Goal: Task Accomplishment & Management: Use online tool/utility

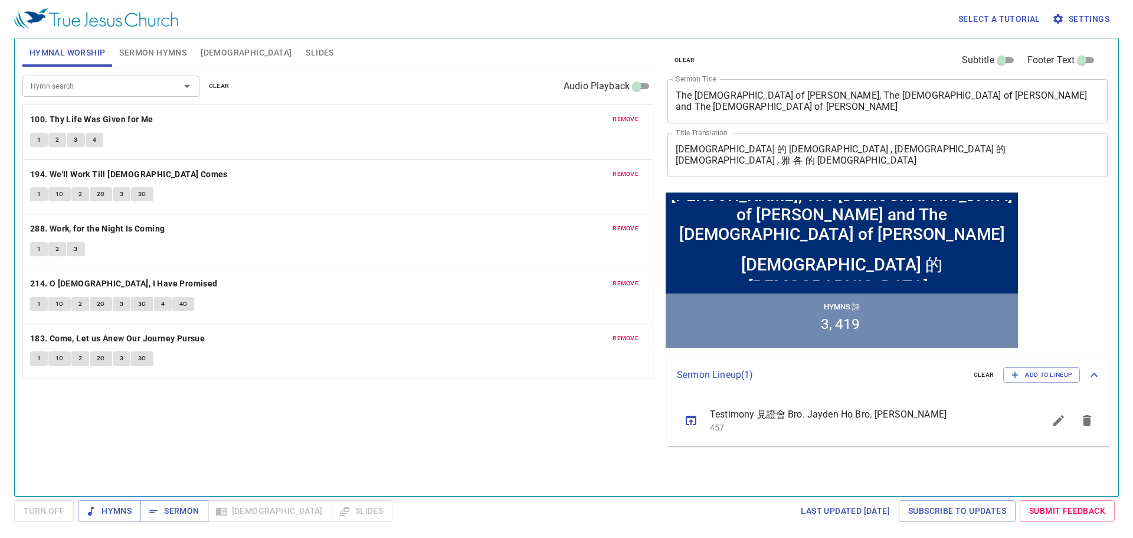
click at [556, 96] on textarea "The [DEMOGRAPHIC_DATA] of [PERSON_NAME], The [DEMOGRAPHIC_DATA] of [PERSON_NAME…" at bounding box center [888, 101] width 424 height 22
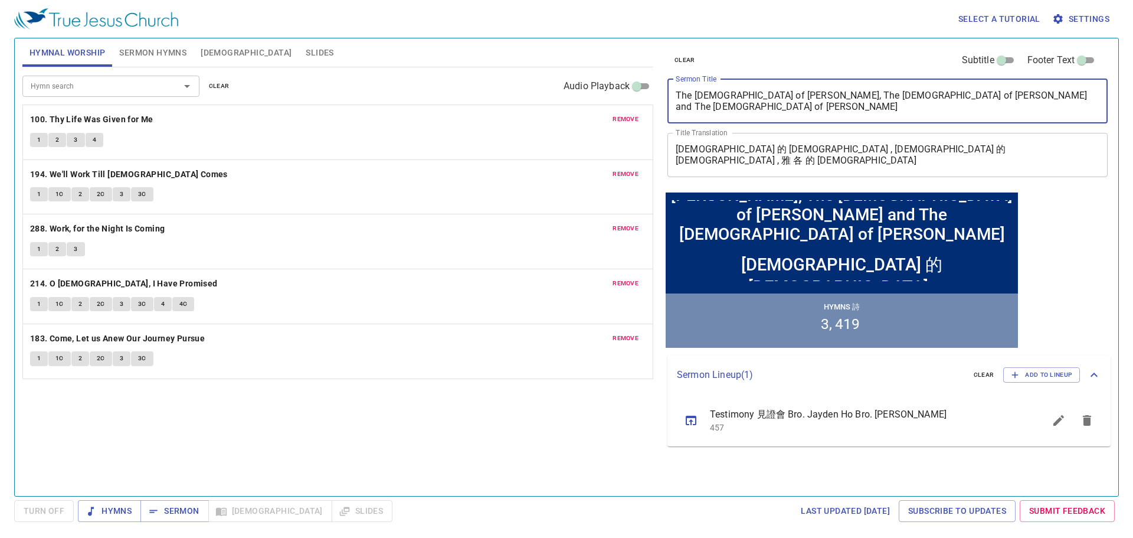
click at [556, 96] on textarea "The [DEMOGRAPHIC_DATA] of [PERSON_NAME], The [DEMOGRAPHIC_DATA] of [PERSON_NAME…" at bounding box center [888, 101] width 424 height 22
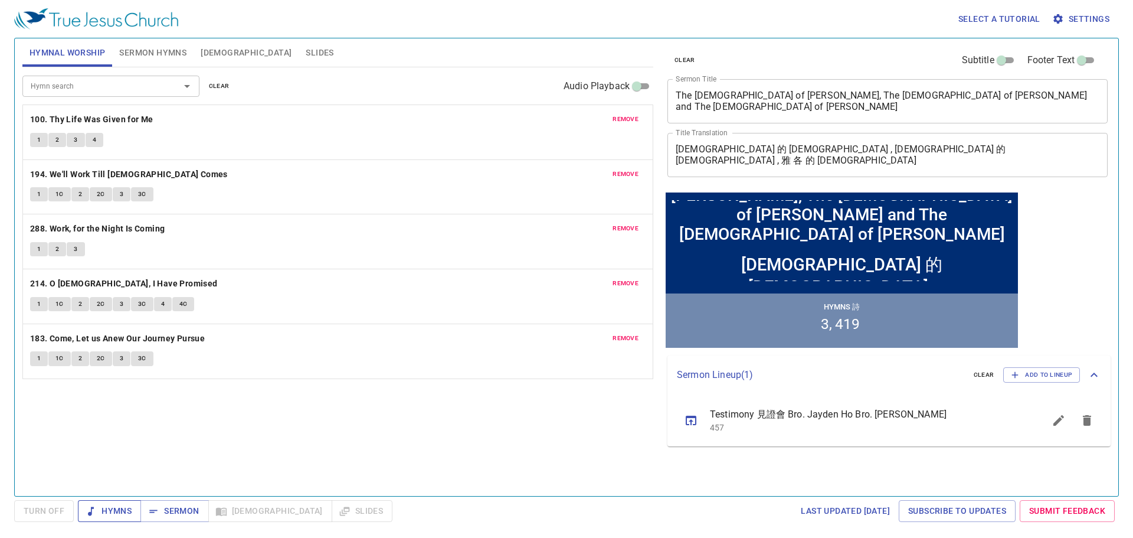
click at [115, 516] on span "Hymns" at bounding box center [109, 510] width 44 height 15
click at [156, 52] on span "Sermon Hymns" at bounding box center [152, 52] width 67 height 15
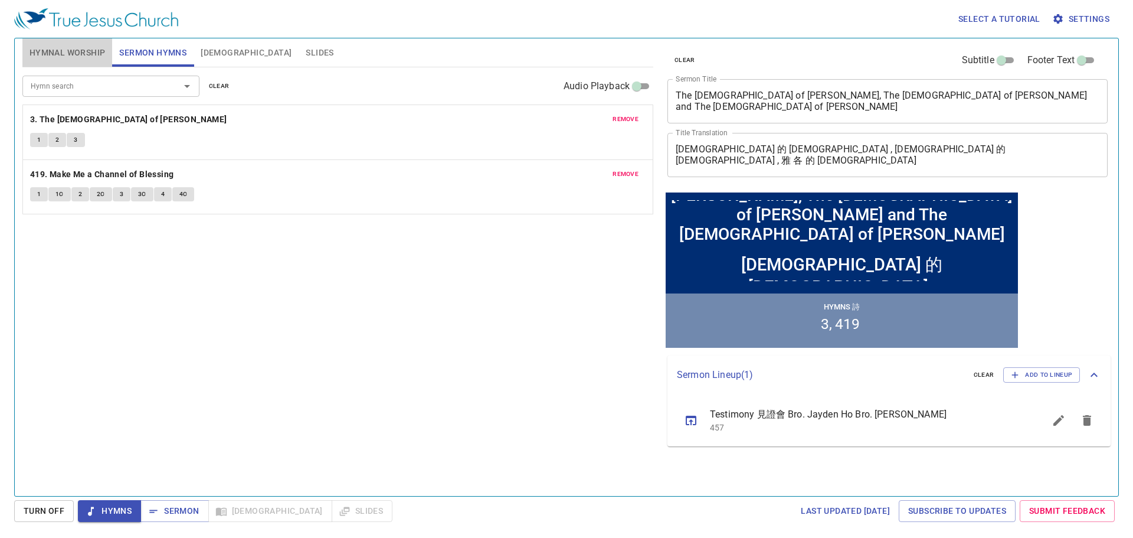
click at [76, 55] on span "Hymnal Worship" at bounding box center [68, 52] width 76 height 15
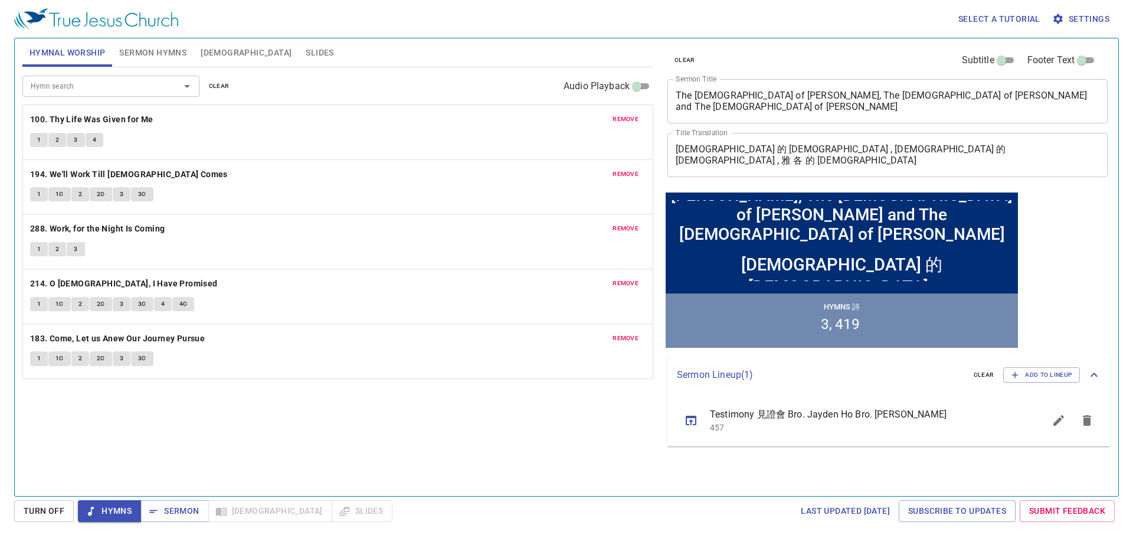
click at [40, 147] on div "1 2 3 4" at bounding box center [337, 141] width 615 height 17
click at [40, 146] on button "1" at bounding box center [39, 140] width 18 height 14
click at [55, 144] on span "2" at bounding box center [57, 140] width 4 height 11
click at [1089, 431] on button "sermon lineup list" at bounding box center [1087, 420] width 28 height 28
click at [73, 142] on button "3" at bounding box center [76, 140] width 18 height 14
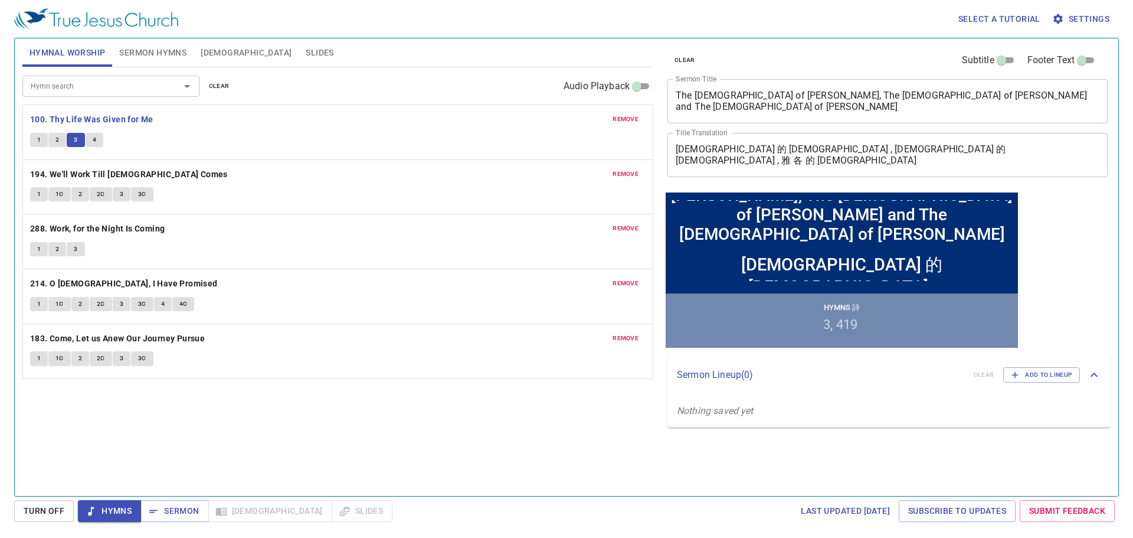
click at [99, 140] on button "4" at bounding box center [95, 140] width 18 height 14
click at [38, 179] on b "194. We'll Work Till [DEMOGRAPHIC_DATA] Comes" at bounding box center [129, 174] width 198 height 15
click at [38, 196] on span "1" at bounding box center [39, 194] width 4 height 11
click at [54, 191] on button "1C" at bounding box center [59, 194] width 22 height 14
click at [78, 196] on span "2" at bounding box center [80, 194] width 4 height 11
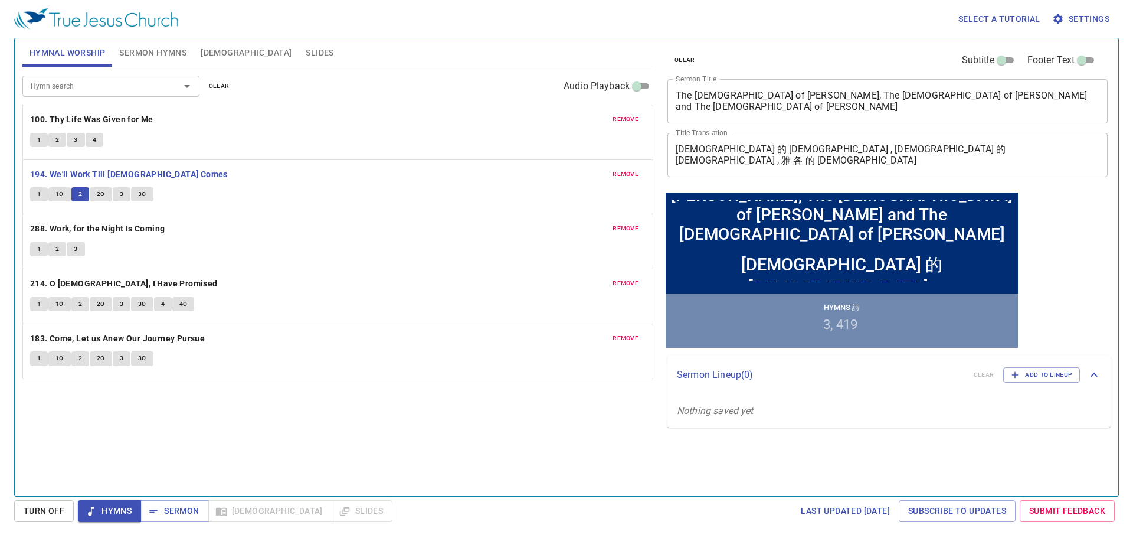
click at [101, 195] on span "2C" at bounding box center [101, 194] width 8 height 11
click at [121, 196] on span "3" at bounding box center [122, 194] width 4 height 11
click at [145, 196] on span "3C" at bounding box center [142, 194] width 8 height 11
click at [143, 228] on b "288. Work, for the Night Is Coming" at bounding box center [97, 228] width 135 height 15
click at [38, 250] on span "1" at bounding box center [39, 249] width 4 height 11
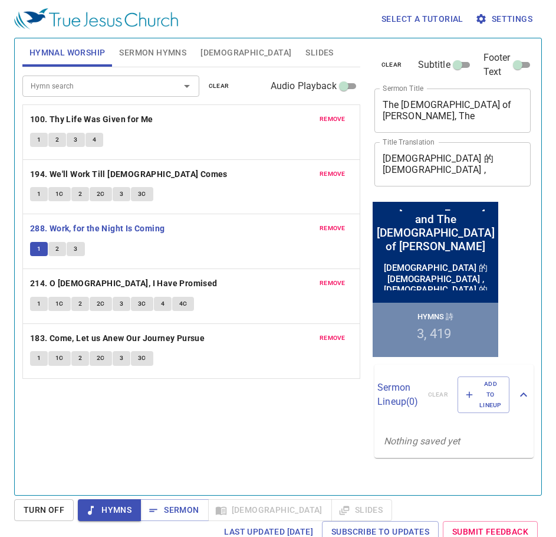
click at [57, 248] on span "2" at bounding box center [57, 249] width 4 height 11
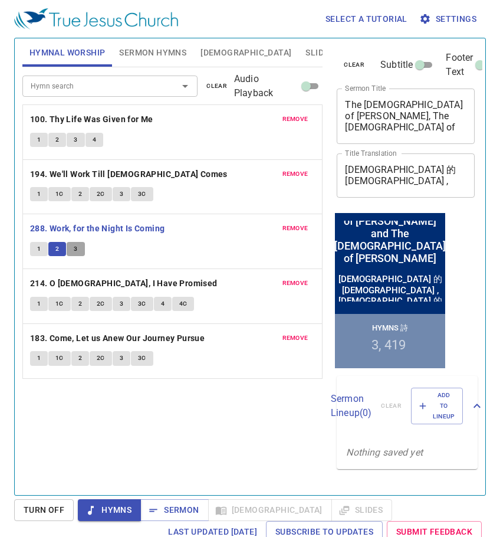
click at [76, 250] on span "3" at bounding box center [76, 249] width 4 height 11
click at [98, 285] on b "214. O [DEMOGRAPHIC_DATA], I Have Promised" at bounding box center [124, 283] width 188 height 15
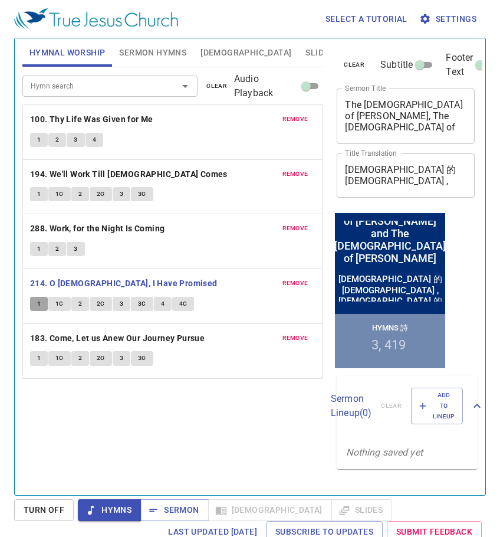
click at [38, 306] on span "1" at bounding box center [39, 304] width 4 height 11
click at [57, 306] on span "1C" at bounding box center [59, 304] width 8 height 11
click at [78, 305] on span "2" at bounding box center [80, 304] width 4 height 11
click at [103, 300] on span "2C" at bounding box center [101, 304] width 8 height 11
click at [120, 303] on span "3" at bounding box center [122, 304] width 4 height 11
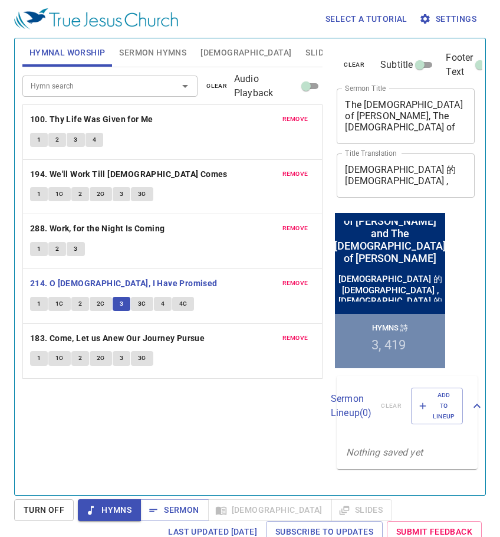
click at [138, 305] on span "3C" at bounding box center [142, 304] width 8 height 11
click at [159, 302] on button "4" at bounding box center [163, 304] width 18 height 14
click at [187, 303] on button "4C" at bounding box center [183, 304] width 22 height 14
click at [194, 334] on b "183. Come, Let us Anew Our Journey Pursue" at bounding box center [117, 338] width 175 height 15
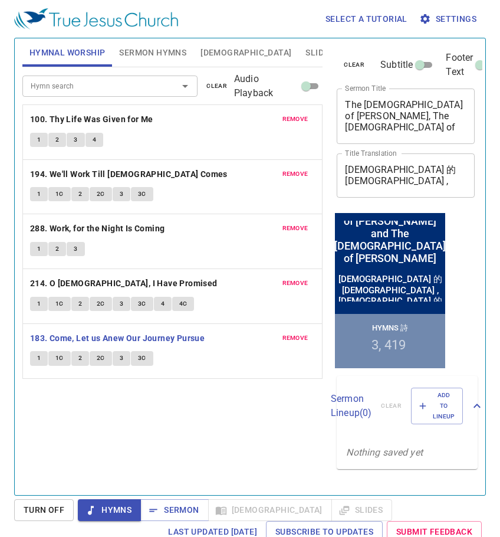
click at [35, 359] on button "1" at bounding box center [39, 358] width 18 height 14
click at [57, 360] on span "1C" at bounding box center [59, 358] width 8 height 11
click at [80, 357] on span "2" at bounding box center [80, 358] width 4 height 11
click at [124, 358] on button "3" at bounding box center [122, 358] width 18 height 14
click at [142, 363] on span "3C" at bounding box center [142, 358] width 8 height 11
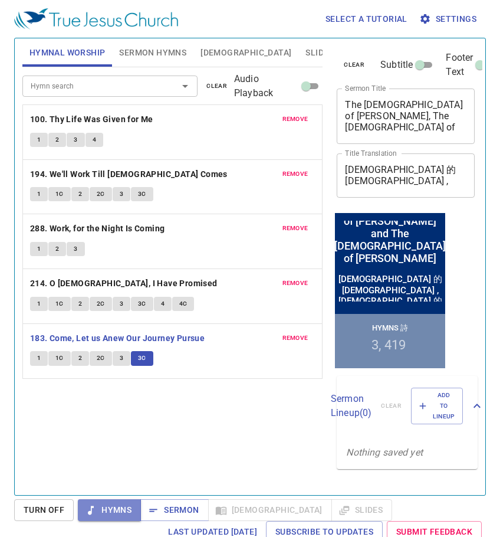
click at [113, 516] on span "Hymns" at bounding box center [109, 510] width 44 height 15
click at [156, 509] on icon "button" at bounding box center [154, 510] width 12 height 12
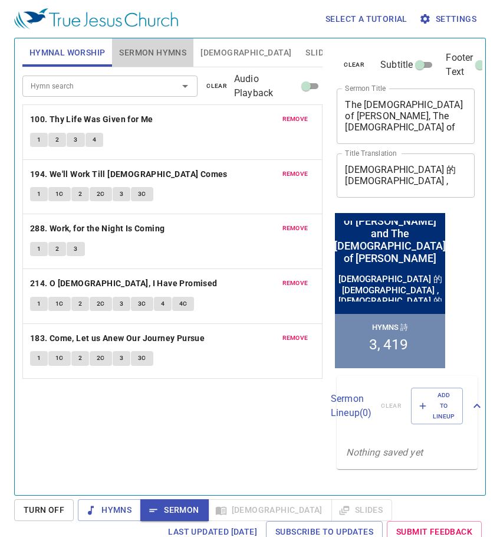
click at [175, 49] on span "Sermon Hymns" at bounding box center [152, 52] width 67 height 15
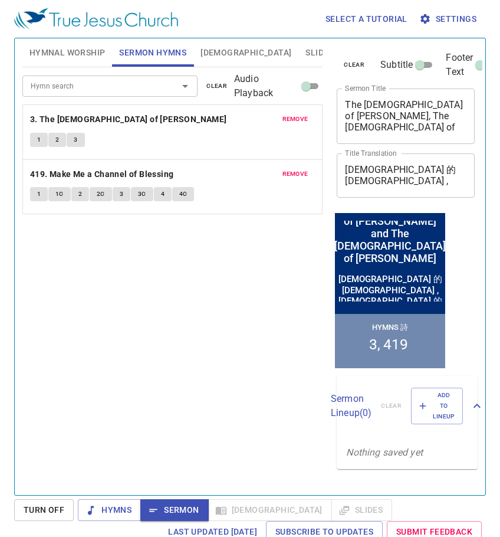
click at [45, 137] on button "1" at bounding box center [39, 140] width 18 height 14
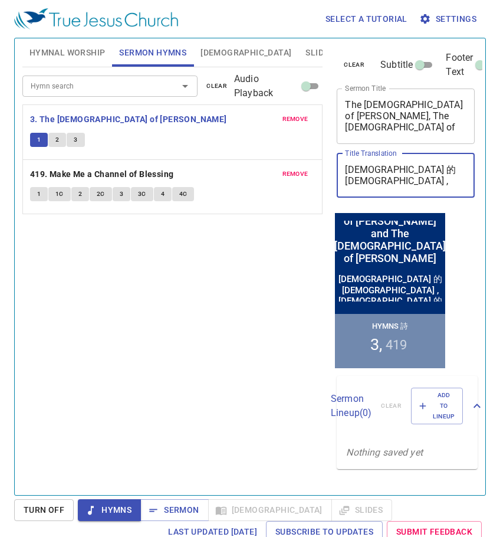
click at [360, 171] on textarea "亞 伯 拉 罕 的 神 , 以 撒 的 神 , 雅 各 的 神" at bounding box center [406, 175] width 122 height 22
click at [369, 169] on textarea "亞伯 拉 罕 的 神 , 以 撒 的 神 , 雅 各 的 神" at bounding box center [406, 175] width 122 height 22
click at [379, 166] on textarea "亞伯拉 罕 的 神 , 以 撒 的 神 , 雅 各 的 神" at bounding box center [406, 175] width 122 height 22
click at [387, 168] on textarea "亞伯拉罕 的 神 , 以 撒 的 神 , 雅 各 的 神" at bounding box center [406, 175] width 122 height 22
click at [394, 169] on textarea "亞伯拉罕的 神 , 以 撒 的 神 , 雅 各 的 神" at bounding box center [406, 175] width 122 height 22
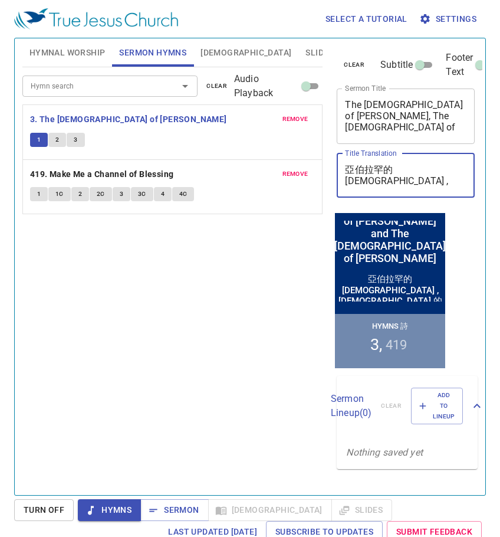
click at [394, 169] on textarea "亞伯拉罕的 神 , 以 撒 的 神 , 雅 各 的 神" at bounding box center [406, 175] width 122 height 22
click at [398, 169] on textarea "亞伯拉罕的 神 , 以 撒 的 神 , 雅 各 的 神" at bounding box center [406, 175] width 122 height 22
click at [404, 169] on textarea "亞伯拉罕的神 , 以 撒 的 神 , 雅 各 的 神" at bounding box center [406, 175] width 122 height 22
click at [60, 141] on button "2" at bounding box center [57, 140] width 18 height 14
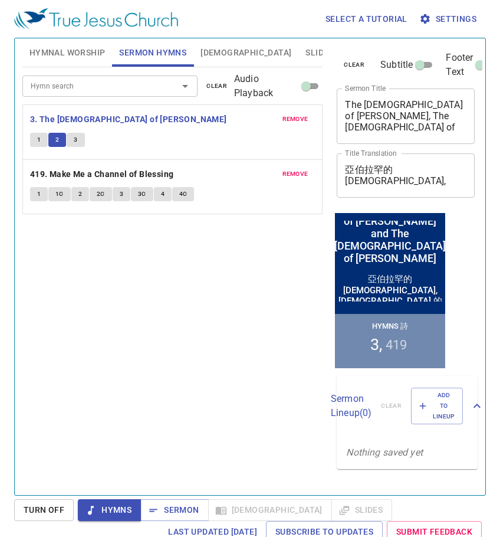
click at [421, 169] on textarea "亞伯拉罕的神, 以 撒 的 神 , 雅 各 的 神" at bounding box center [406, 175] width 122 height 22
click at [431, 166] on textarea "亞伯拉罕的神, 以撒 的 神 , 雅 各 的 神" at bounding box center [406, 175] width 122 height 22
click at [441, 168] on textarea "亞伯拉罕的神, 以撒的 神 , 雅 各 的 神" at bounding box center [406, 175] width 122 height 22
click at [447, 169] on textarea "亞伯拉罕的神, 以撒的神 , 雅 各 的 神" at bounding box center [406, 175] width 122 height 22
click at [347, 183] on textarea "亞伯拉罕的神, 以撒的神, 雅 各 的 神" at bounding box center [406, 175] width 122 height 22
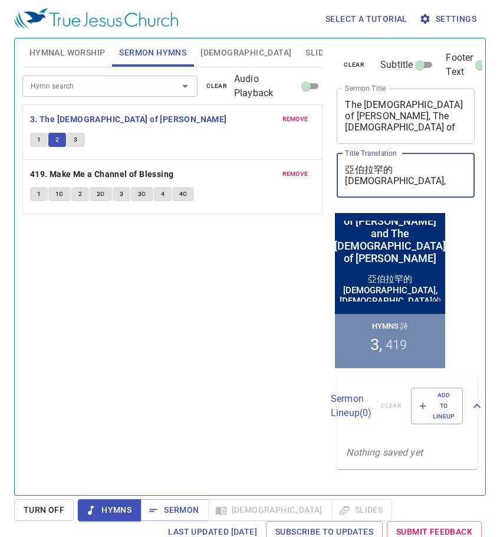
click at [360, 180] on textarea "亞伯拉罕的神, 以撒的神, 雅各 的 神" at bounding box center [406, 175] width 122 height 22
click at [371, 182] on textarea "亞伯拉罕的神, 以撒的神, 雅各的 神" at bounding box center [406, 175] width 122 height 22
type textarea "亞伯拉罕的[DEMOGRAPHIC_DATA], [DEMOGRAPHIC_DATA]的[DEMOGRAPHIC_DATA], 雅各的[DEMOGRAPHIC…"
click at [213, 150] on div "remove 3. The God of Abraham Praise 1 2 3" at bounding box center [173, 132] width 300 height 54
click at [83, 141] on button "3" at bounding box center [76, 140] width 18 height 14
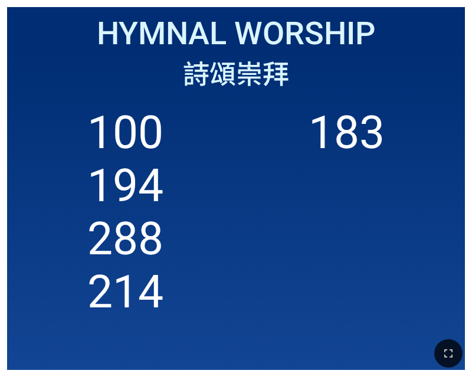
drag, startPoint x: 460, startPoint y: 354, endPoint x: 774, endPoint y: 542, distance: 366.0
click at [460, 354] on button "button" at bounding box center [448, 353] width 28 height 28
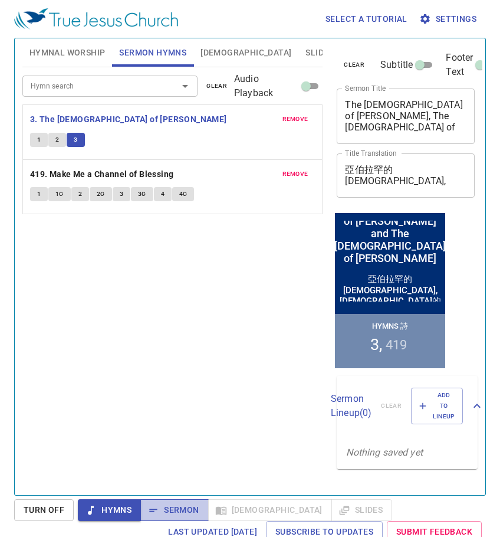
click at [187, 510] on span "Sermon" at bounding box center [174, 510] width 49 height 15
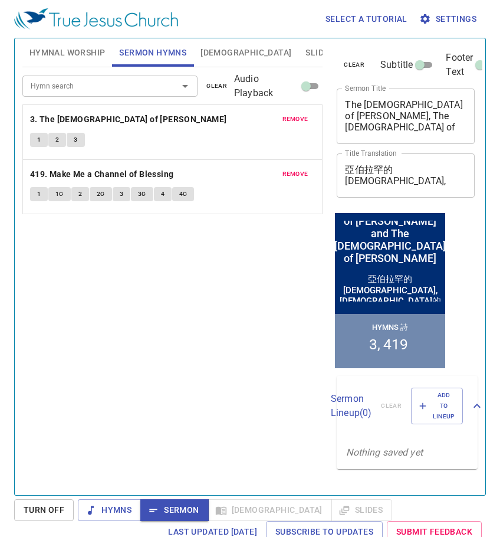
click at [211, 58] on span "[DEMOGRAPHIC_DATA]" at bounding box center [246, 52] width 91 height 15
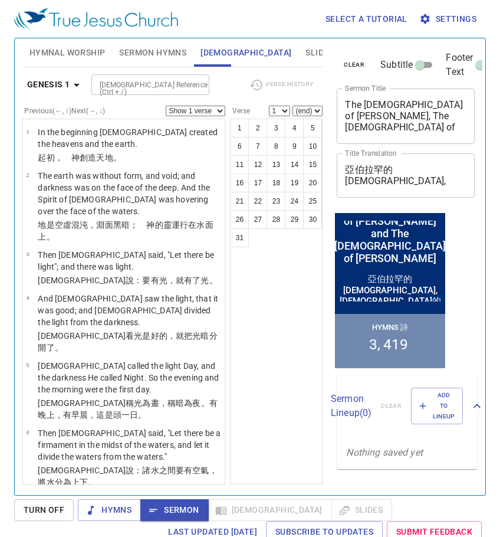
click at [196, 81] on div at bounding box center [196, 85] width 15 height 17
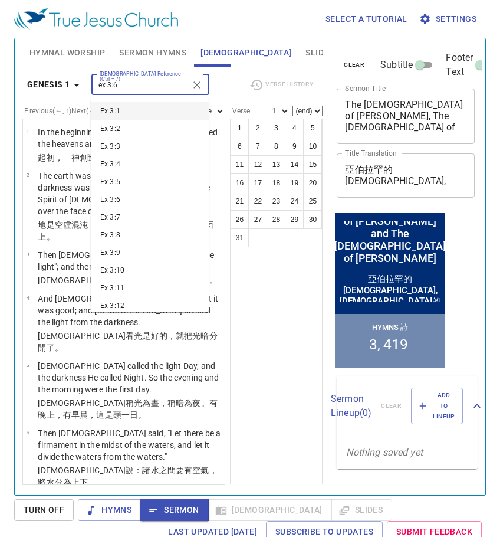
type input "ex 3:6"
select select "6"
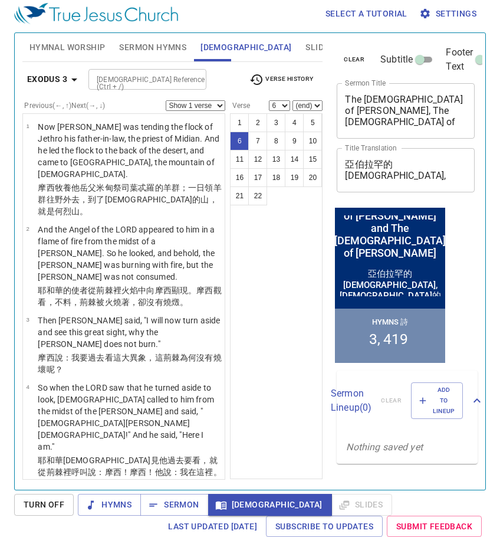
scroll to position [251, 0]
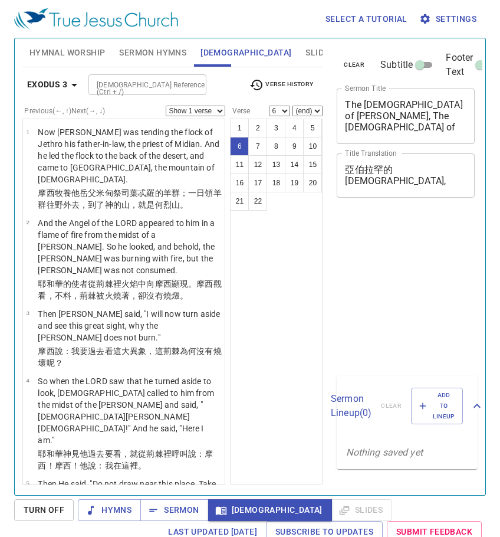
select select "6"
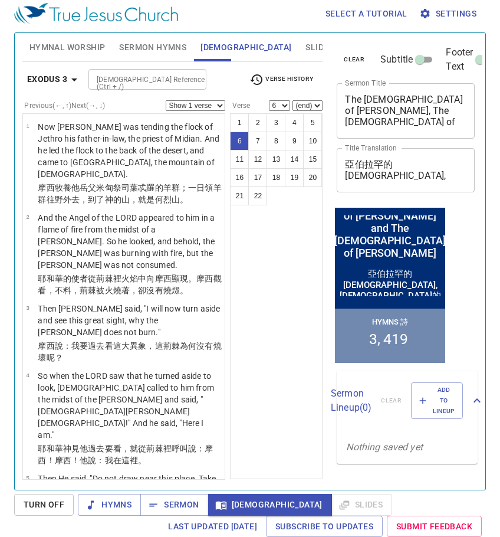
scroll to position [251, 0]
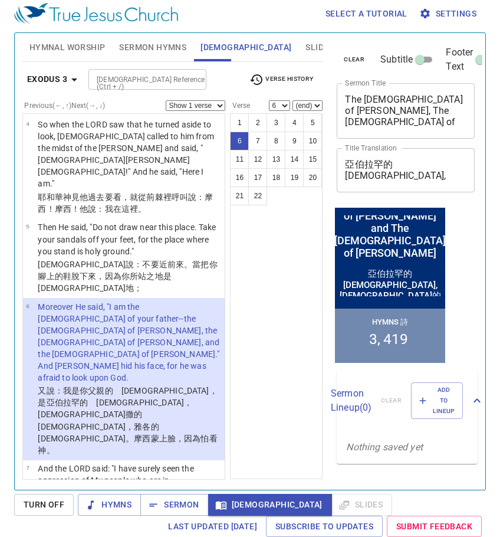
click at [196, 81] on div at bounding box center [193, 79] width 15 height 17
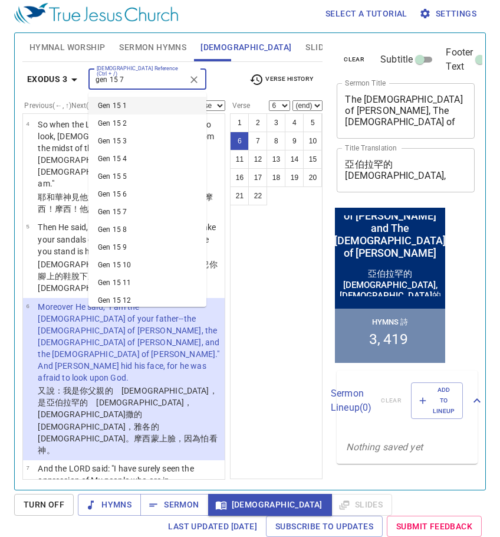
type input "gen 15 7"
select select "7"
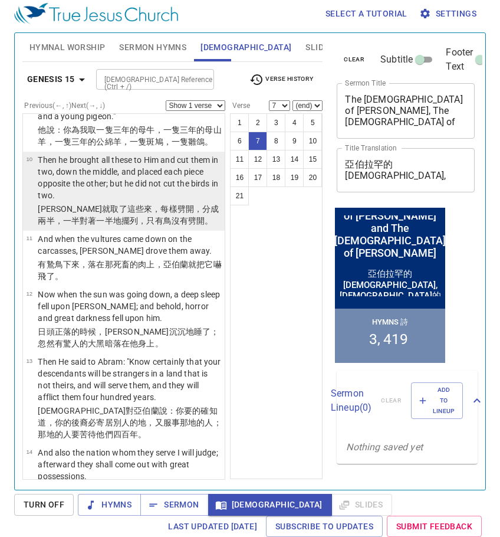
scroll to position [664, 0]
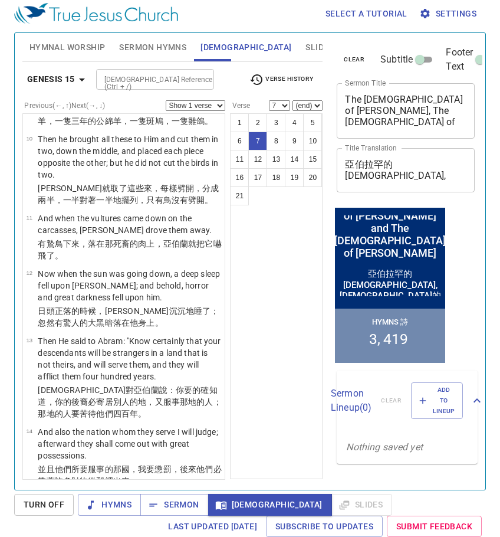
click at [171, 80] on input "[DEMOGRAPHIC_DATA] Reference (Ctrl + /)" at bounding box center [145, 80] width 91 height 14
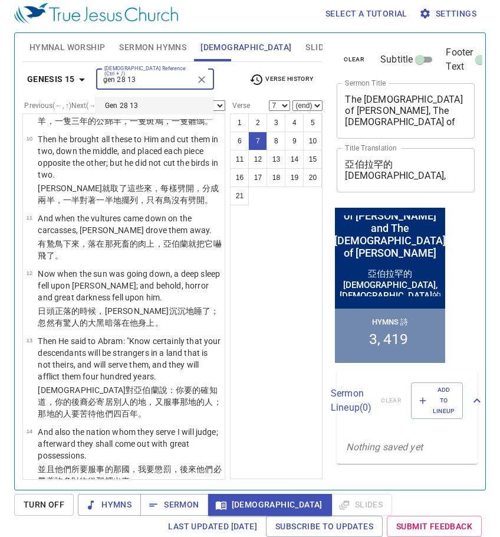
type input "gen 28 13"
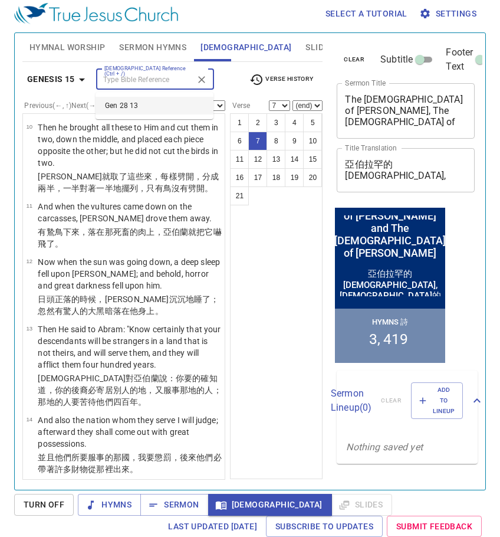
select select "13"
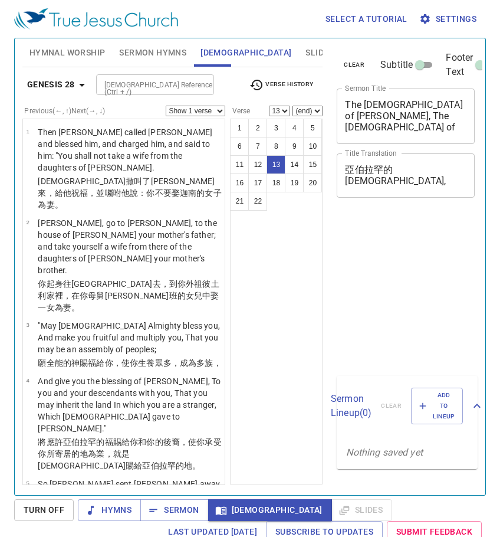
select select "13"
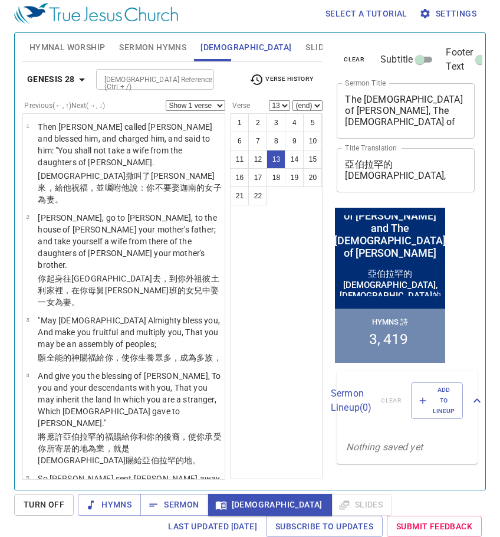
scroll to position [676, 0]
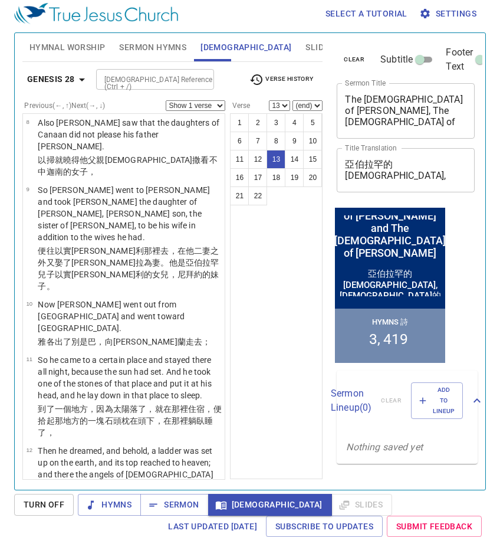
click at [173, 81] on input "[DEMOGRAPHIC_DATA] Reference (Ctrl + /)" at bounding box center [145, 80] width 91 height 14
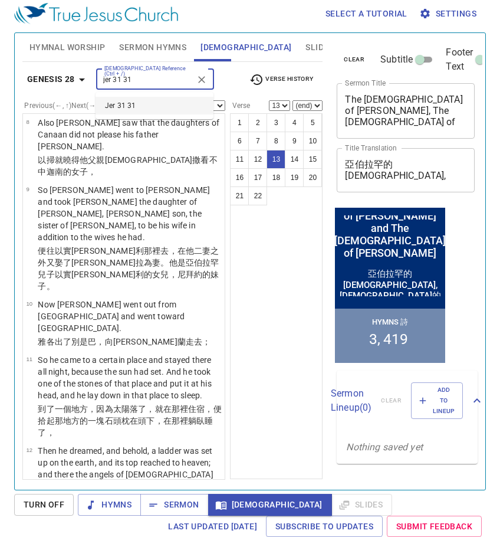
type input "jer 31 31"
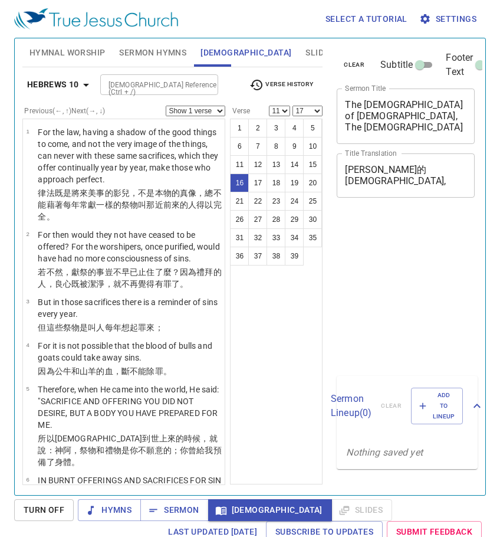
select select "11"
select select "17"
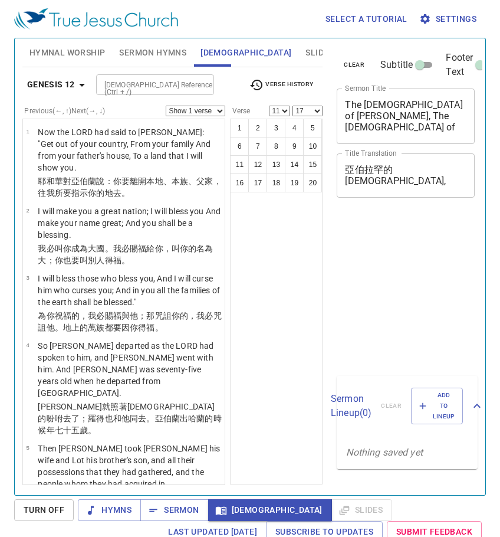
select select "11"
select select "17"
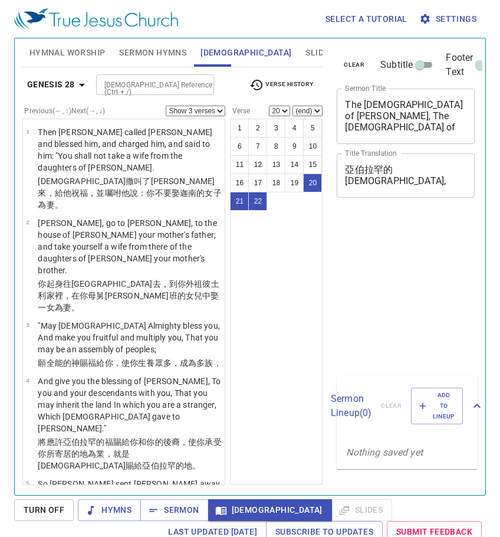
select select "3"
select select "20"
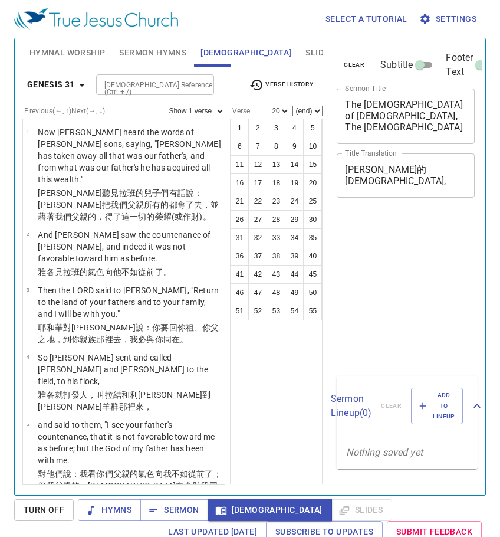
select select "20"
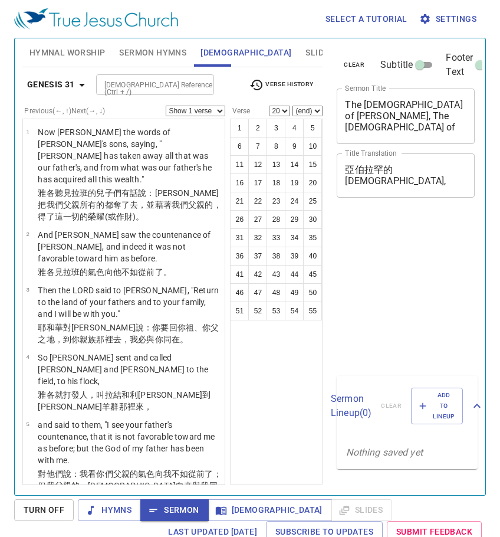
select select "20"
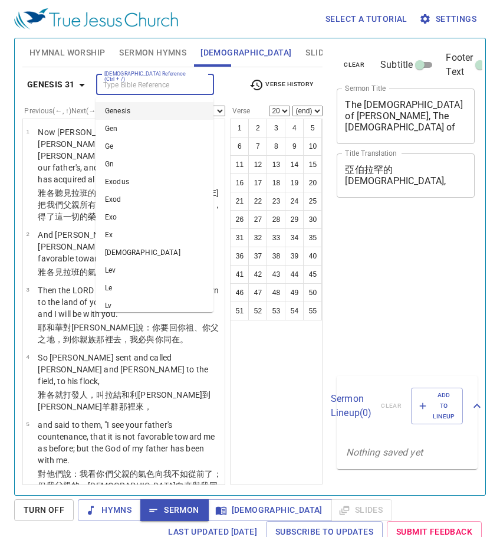
select select "20"
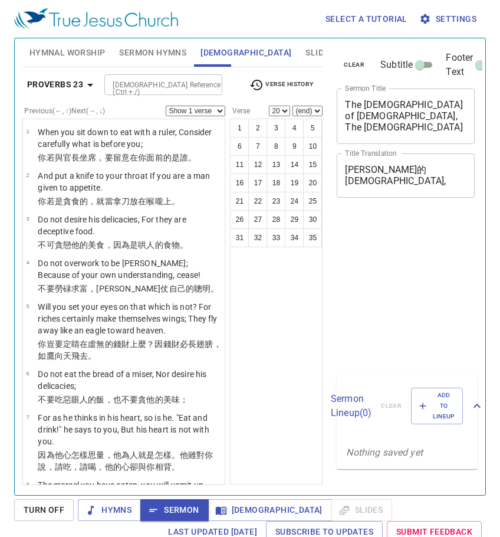
select select "20"
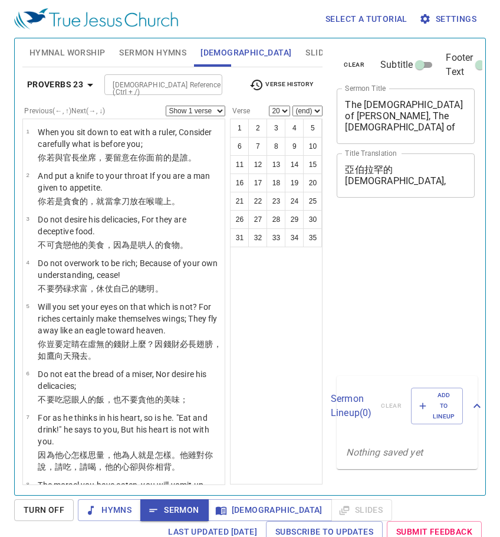
select select "20"
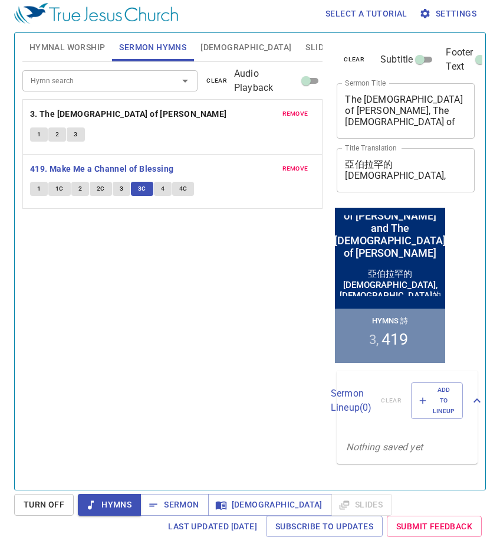
scroll to position [5, 0]
click at [163, 188] on span "4" at bounding box center [163, 188] width 4 height 11
click at [189, 186] on button "4C" at bounding box center [183, 189] width 22 height 14
click at [163, 507] on span "Sermon" at bounding box center [174, 504] width 49 height 15
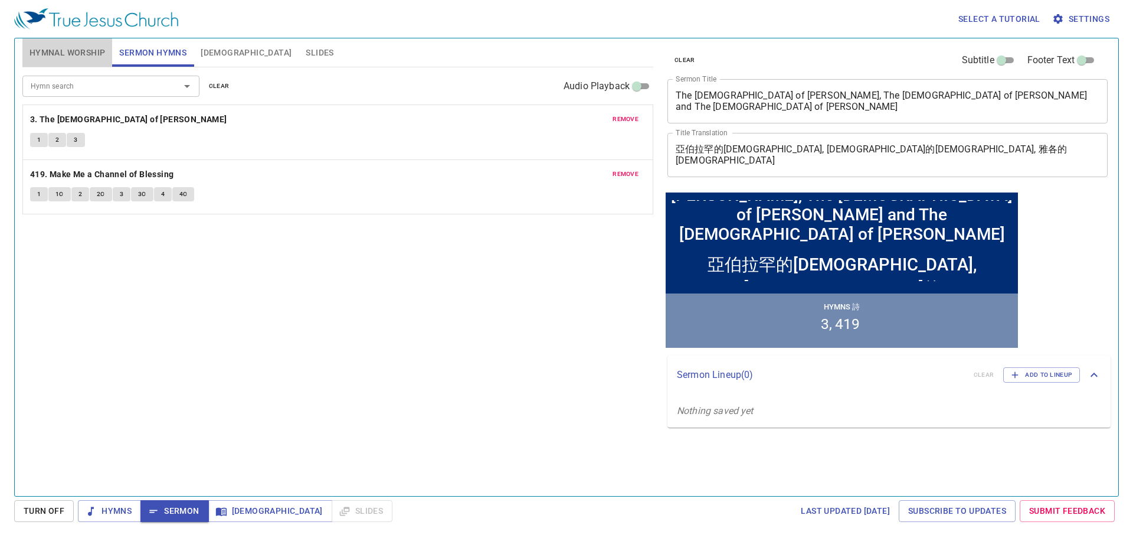
click at [77, 53] on span "Hymnal Worship" at bounding box center [68, 52] width 76 height 15
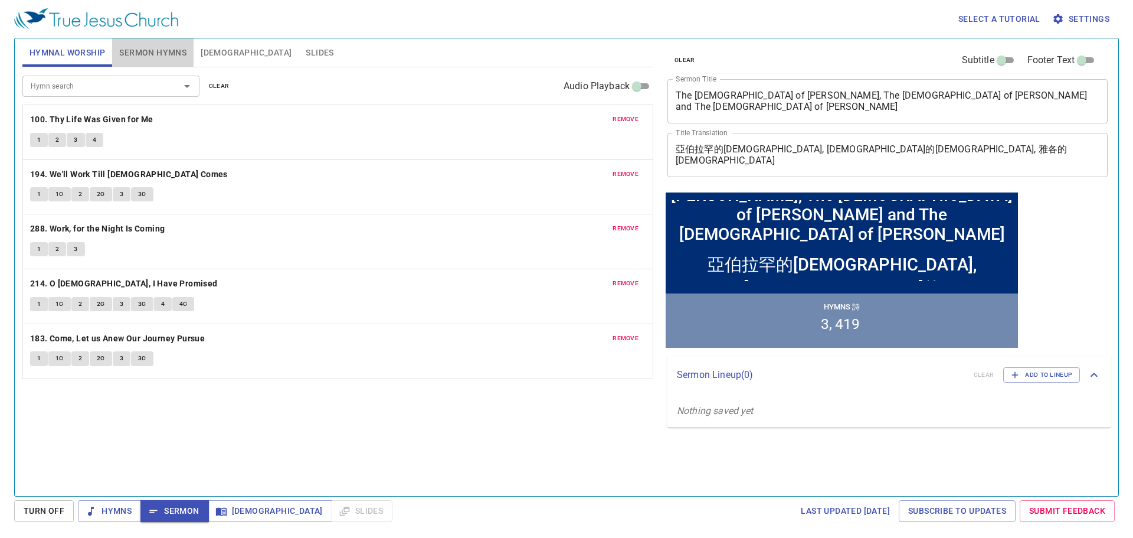
click at [163, 53] on span "Sermon Hymns" at bounding box center [152, 52] width 67 height 15
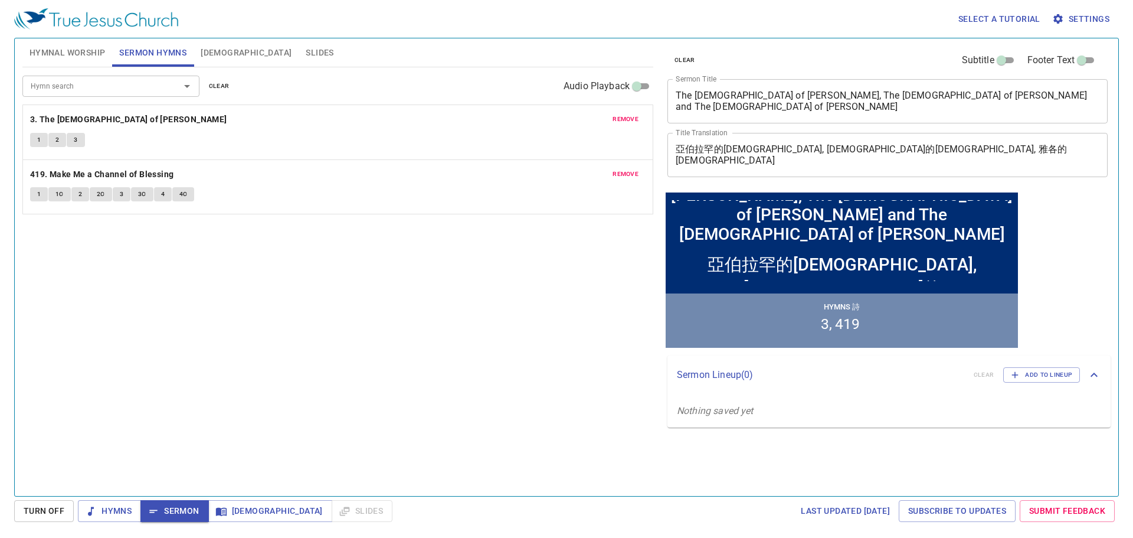
click at [63, 53] on span "Hymnal Worship" at bounding box center [68, 52] width 76 height 15
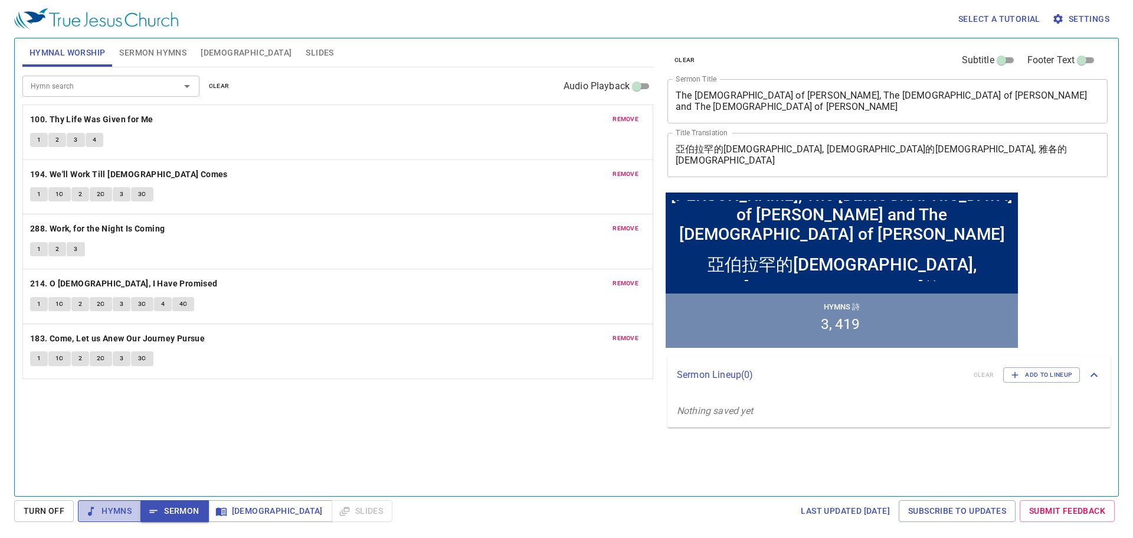
click at [113, 510] on span "Hymns" at bounding box center [109, 510] width 44 height 15
click at [152, 513] on icon "button" at bounding box center [154, 511] width 12 height 12
click at [306, 57] on span "Slides" at bounding box center [320, 52] width 28 height 15
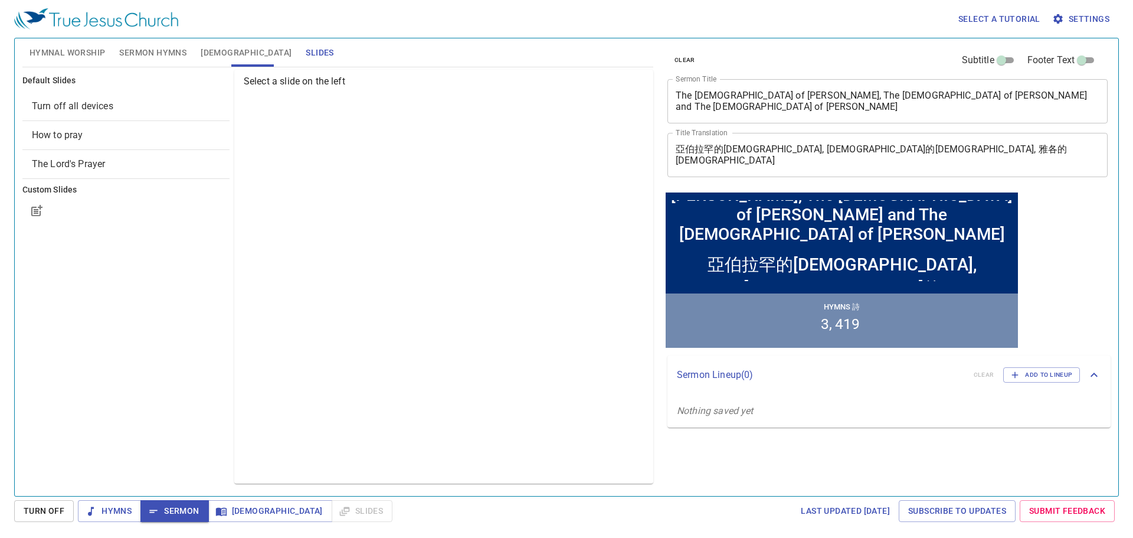
click at [212, 56] on span "[DEMOGRAPHIC_DATA]" at bounding box center [246, 52] width 91 height 15
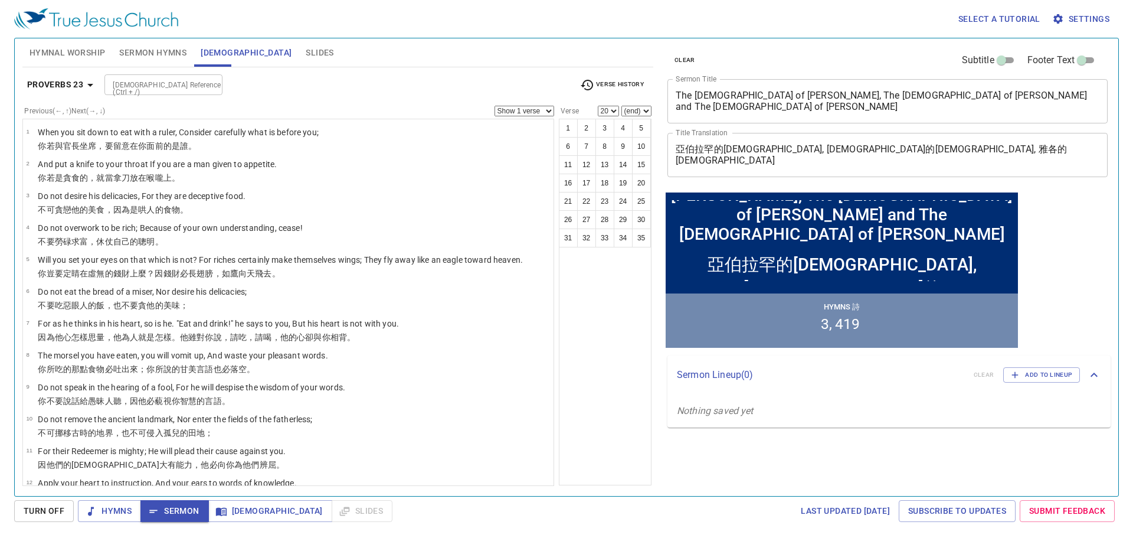
select select "22"
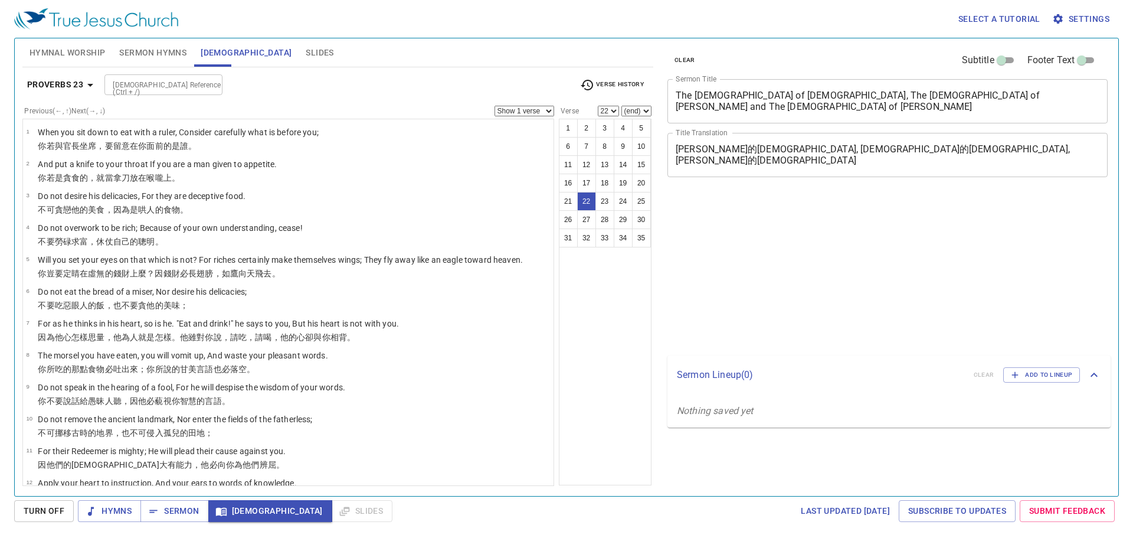
select select "22"
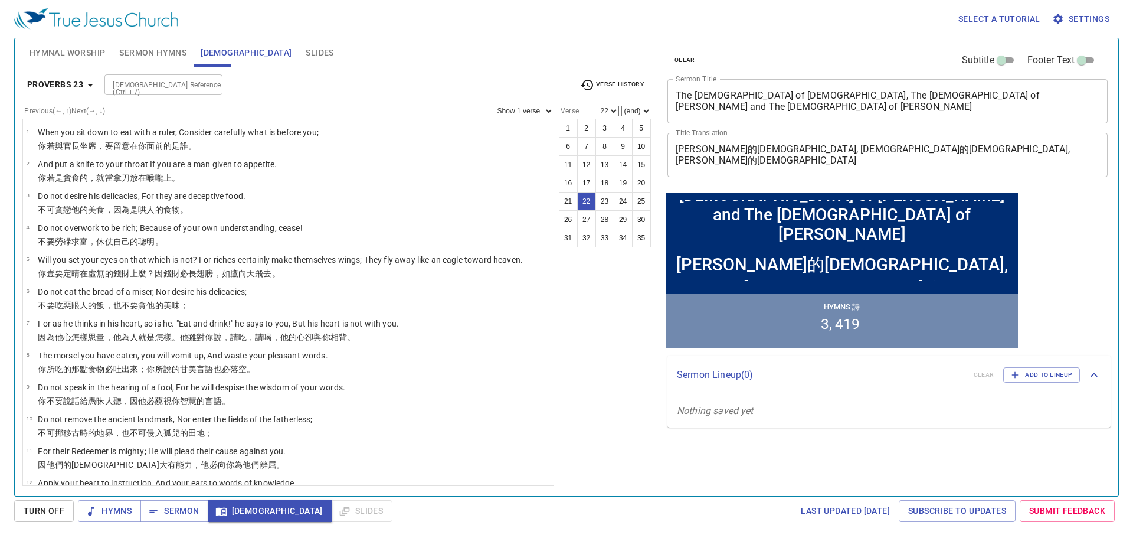
scroll to position [649, 0]
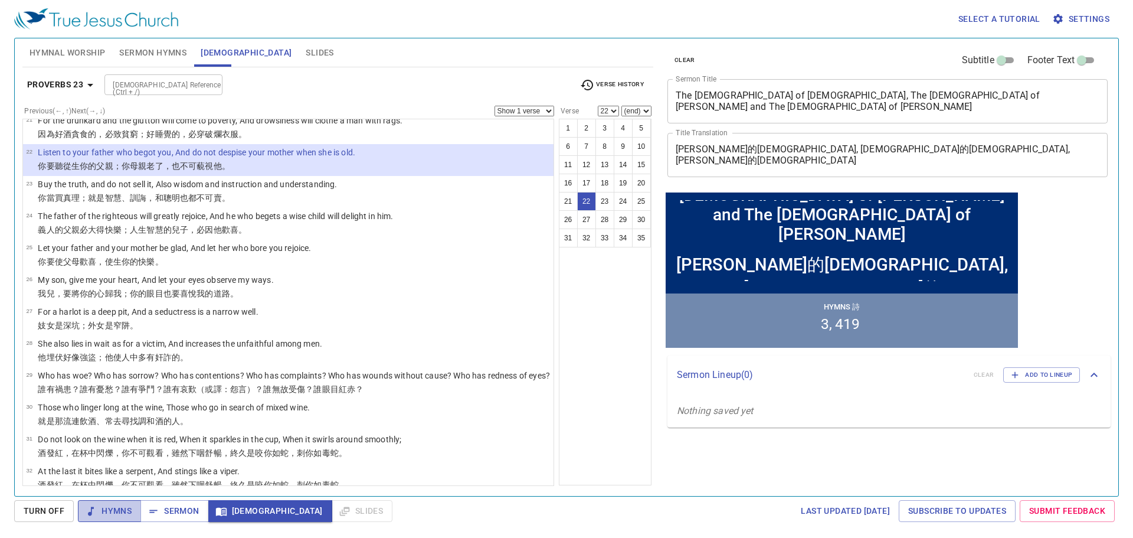
click at [118, 511] on span "Hymns" at bounding box center [109, 510] width 44 height 15
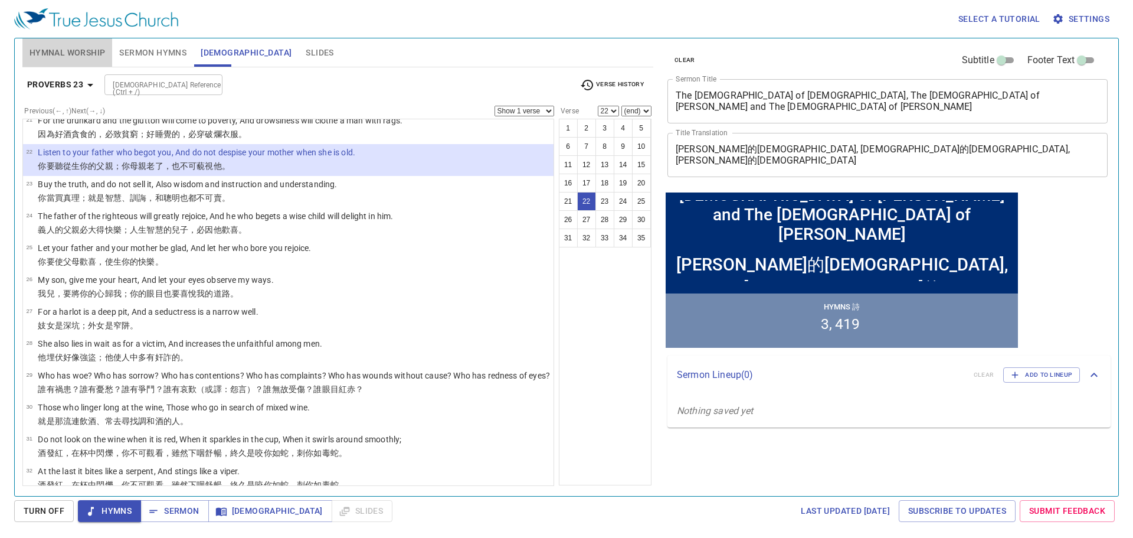
click at [90, 55] on span "Hymnal Worship" at bounding box center [68, 52] width 76 height 15
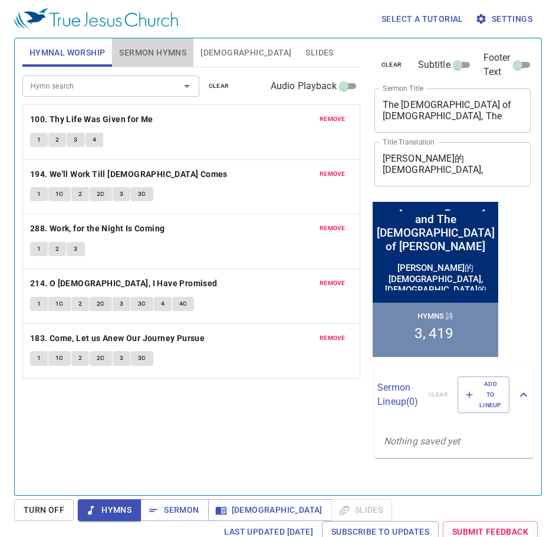
click at [148, 55] on span "Sermon Hymns" at bounding box center [152, 52] width 67 height 15
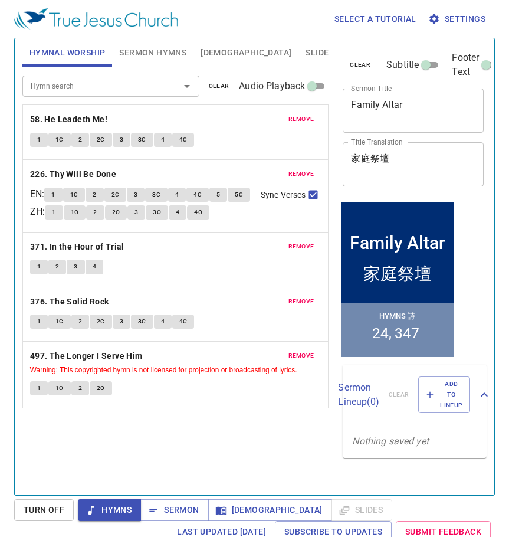
click at [156, 48] on span "Sermon Hymns" at bounding box center [152, 52] width 67 height 15
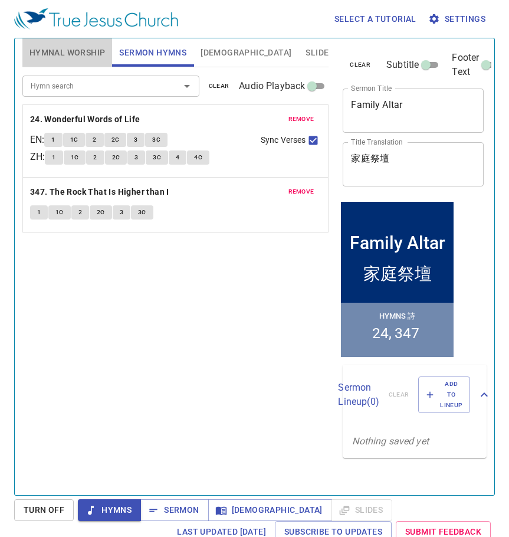
click at [36, 54] on span "Hymnal Worship" at bounding box center [68, 52] width 76 height 15
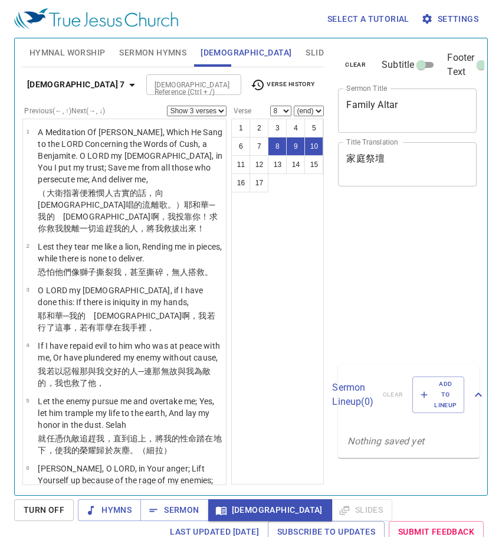
select select "3"
select select "8"
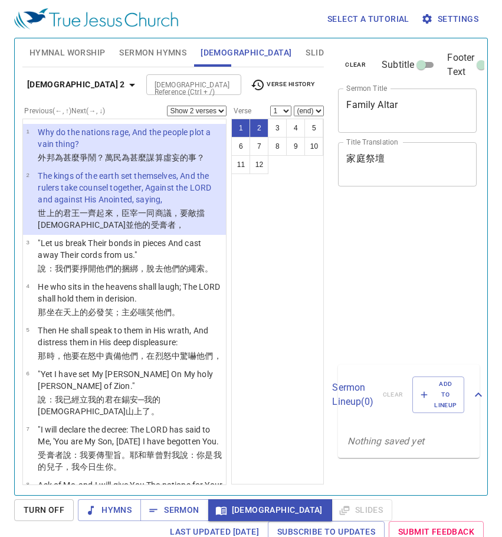
select select "2"
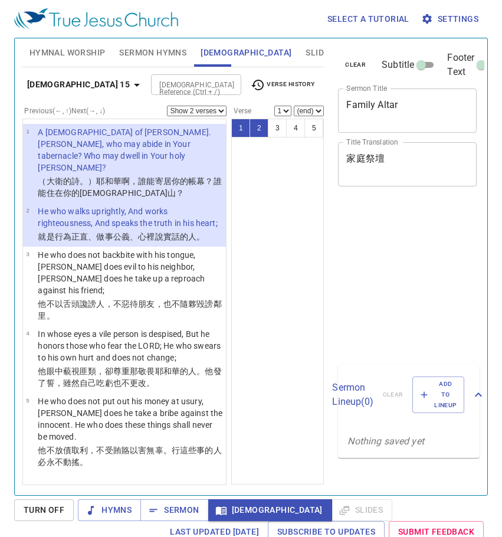
select select "2"
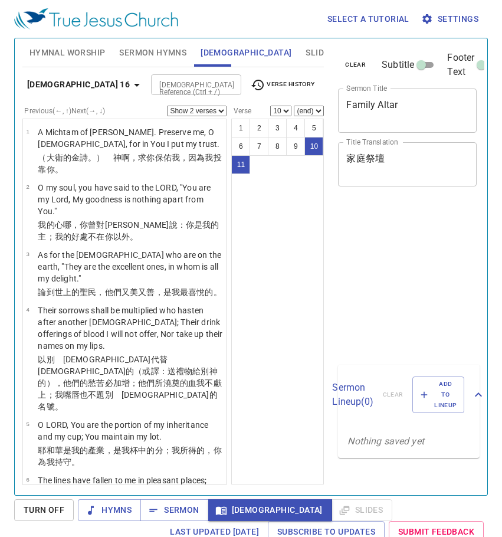
select select "2"
select select "10"
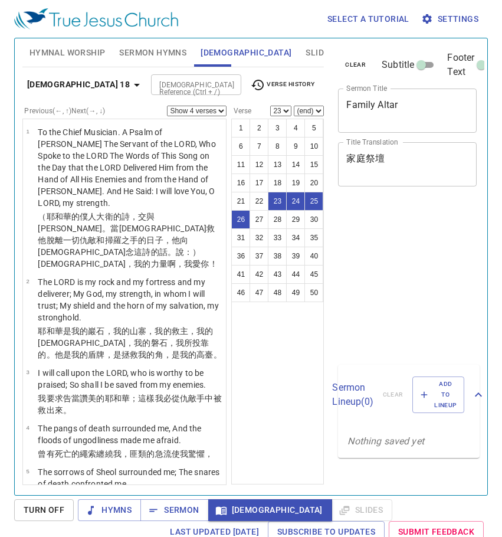
select select "4"
select select "23"
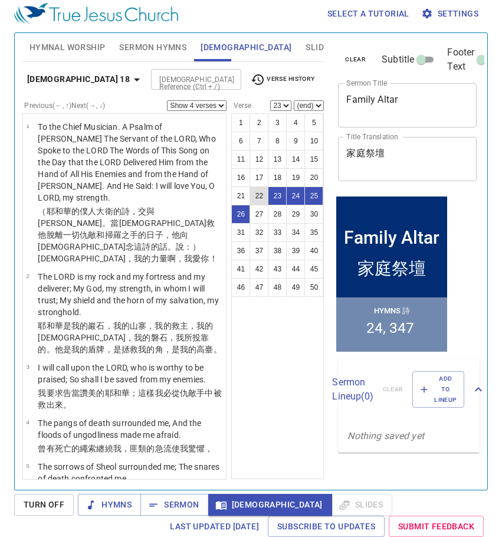
scroll to position [1247, 0]
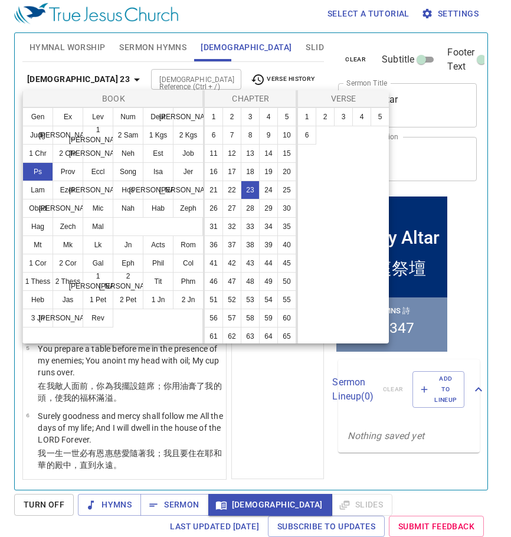
scroll to position [5, 0]
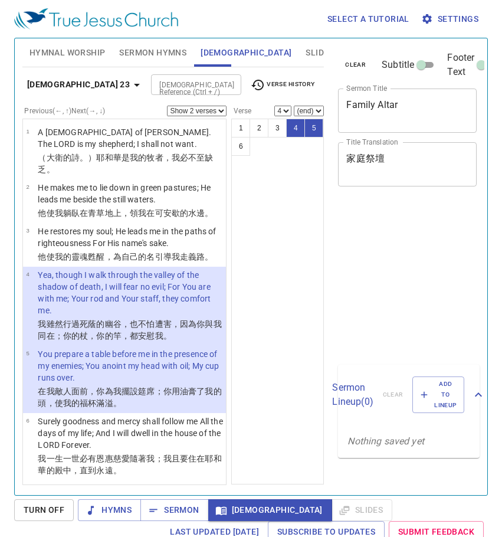
select select "2"
select select "4"
select select "2"
select select "4"
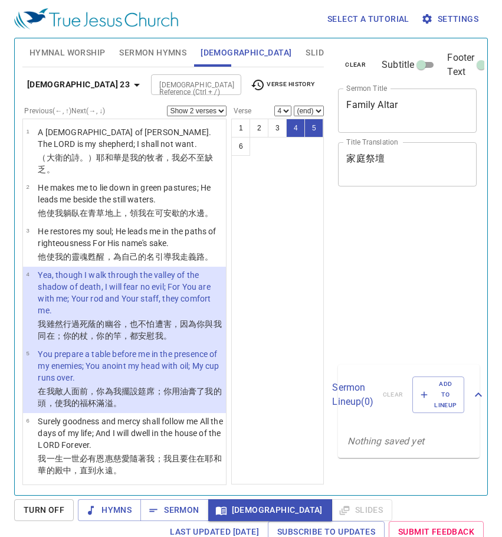
scroll to position [5, 0]
select select "2"
select select "4"
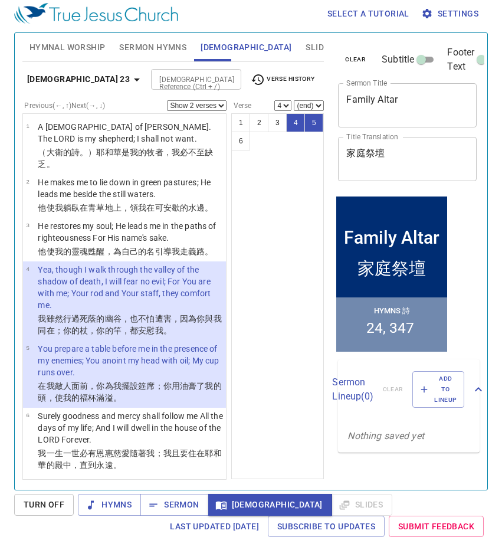
scroll to position [5, 0]
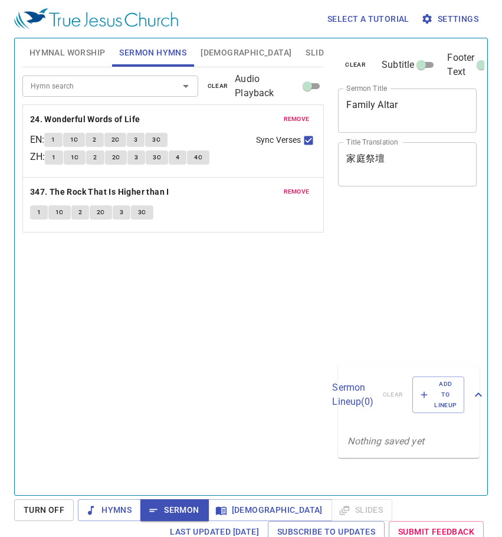
scroll to position [5, 0]
